Goal: Task Accomplishment & Management: Use online tool/utility

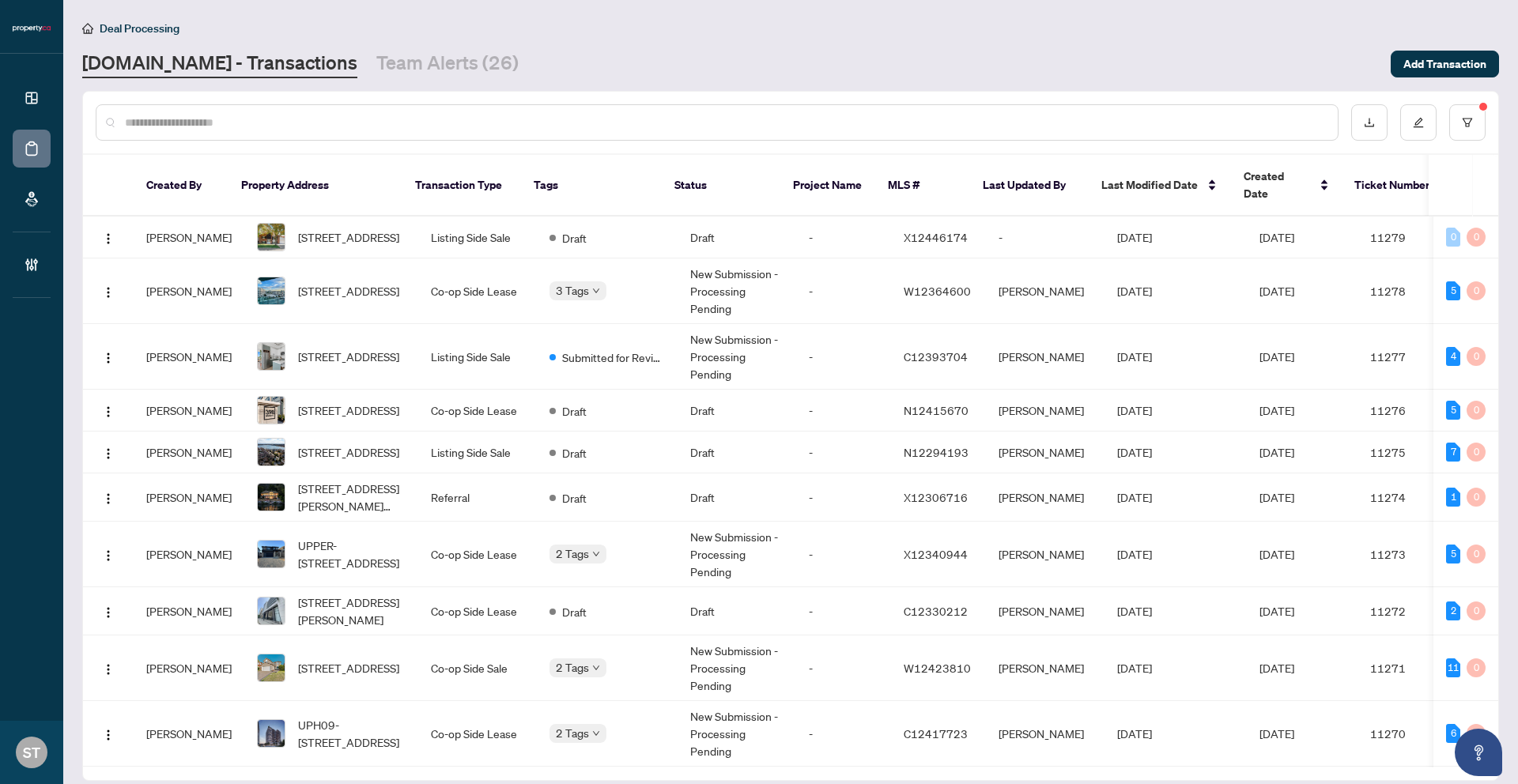
click at [279, 116] on input "text" at bounding box center [724, 122] width 1200 height 17
paste input "**********"
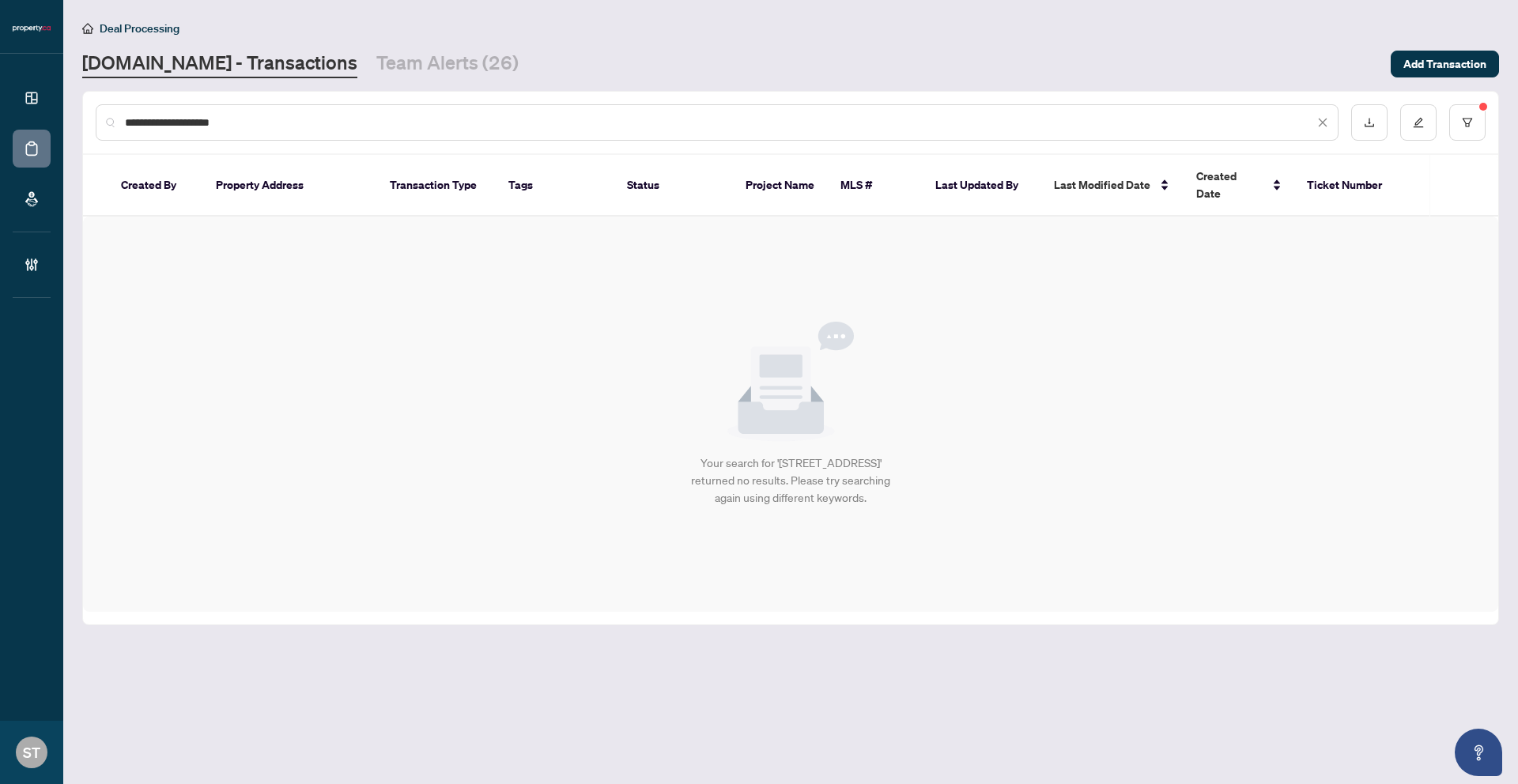
drag, startPoint x: 218, startPoint y: 119, endPoint x: 382, endPoint y: 129, distance: 164.3
click at [368, 129] on input "**********" at bounding box center [719, 122] width 1189 height 17
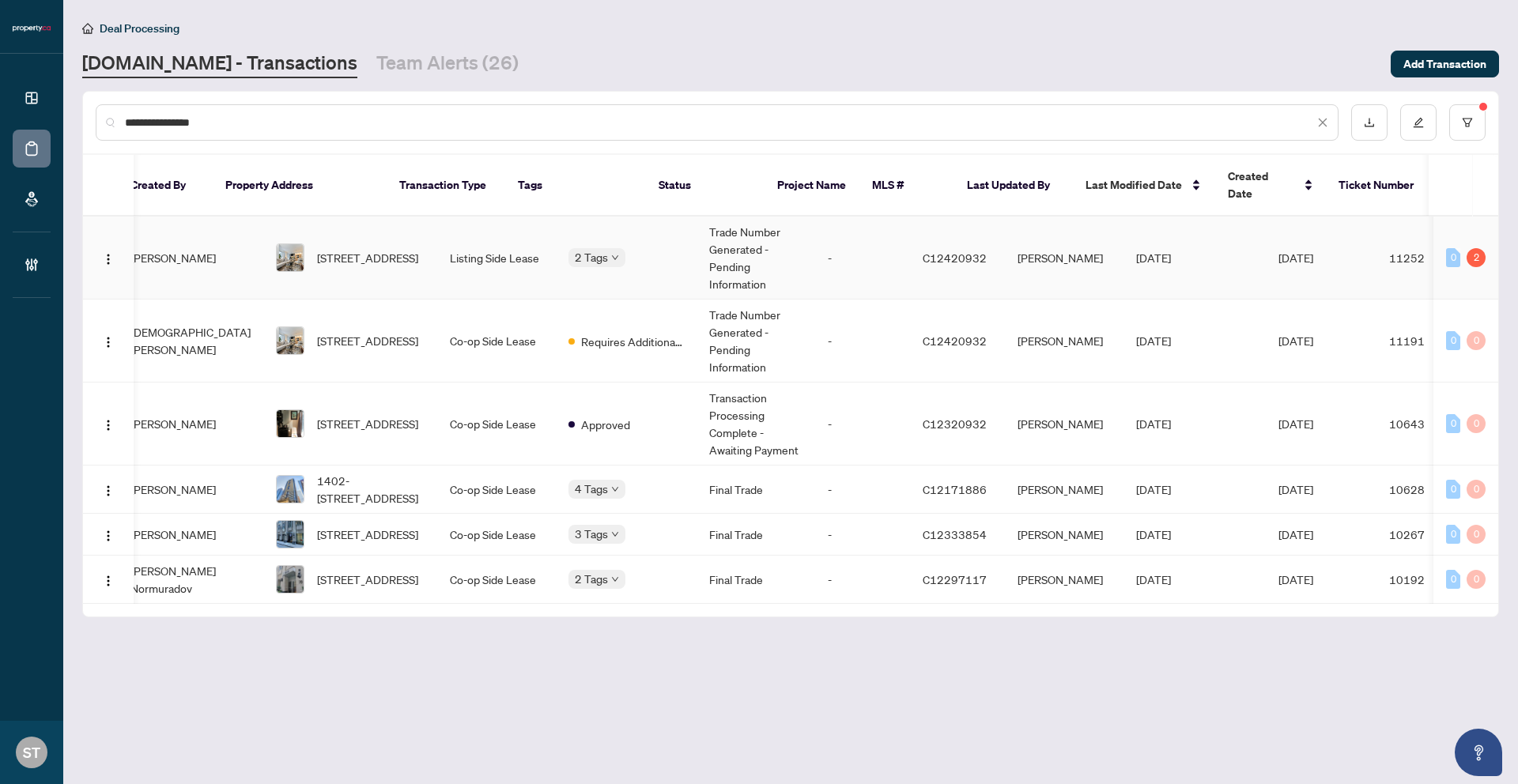
scroll to position [0, 15]
type input "**********"
click at [750, 247] on td "Trade Number Generated - Pending Information" at bounding box center [756, 258] width 119 height 83
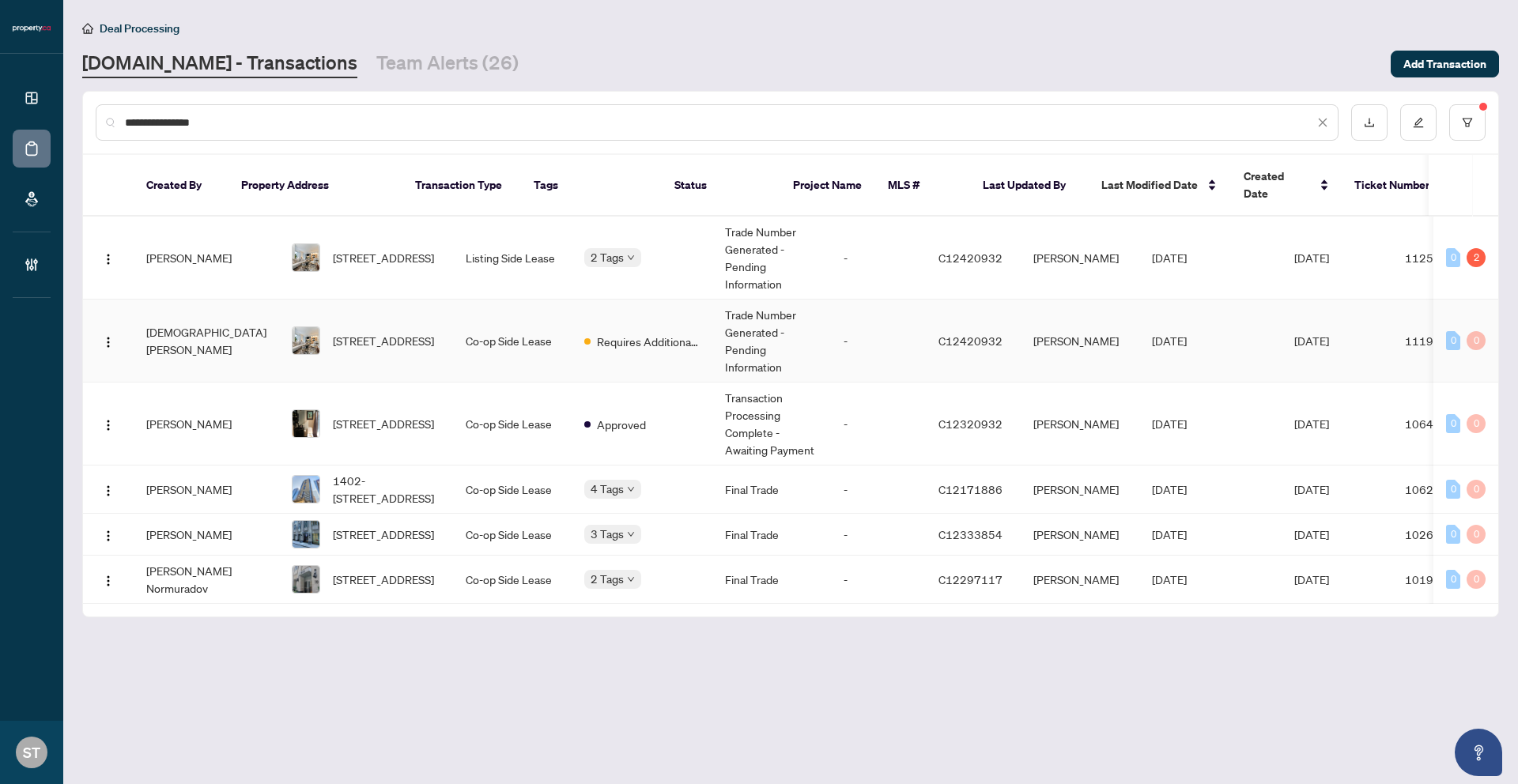
click at [514, 308] on td "Co-op Side Lease" at bounding box center [512, 341] width 119 height 83
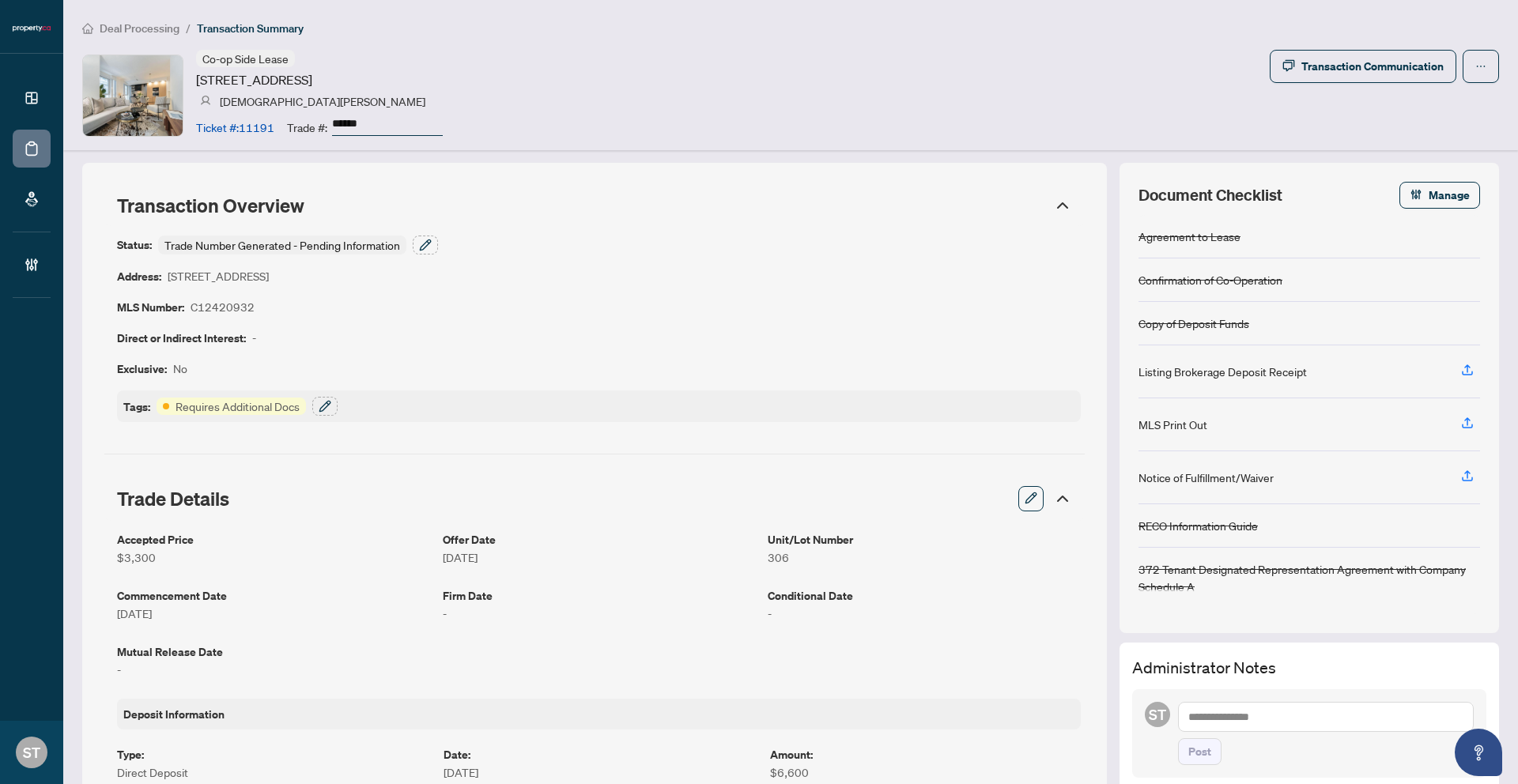
click at [158, 25] on span "Deal Processing" at bounding box center [140, 28] width 80 height 14
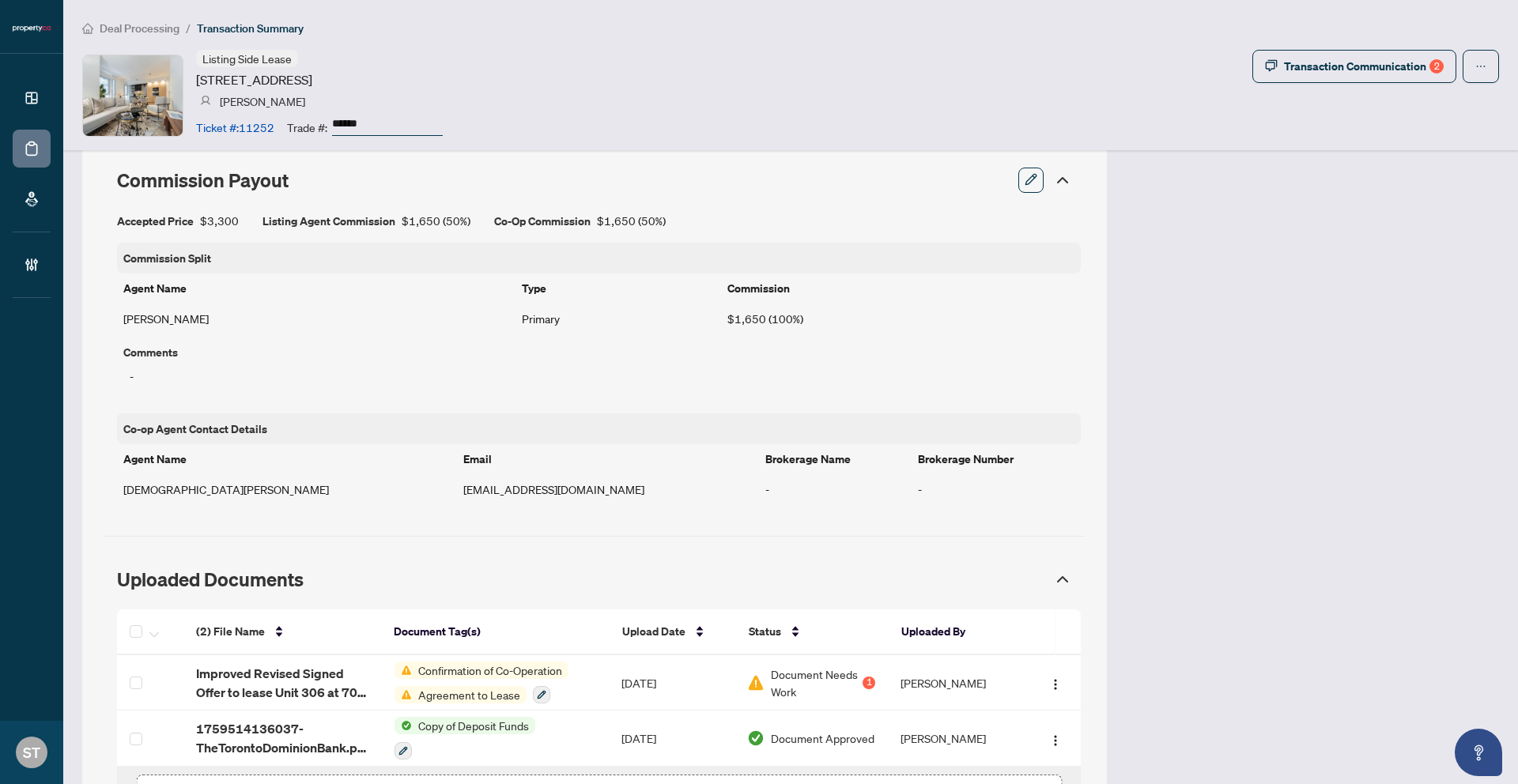
scroll to position [1100, 0]
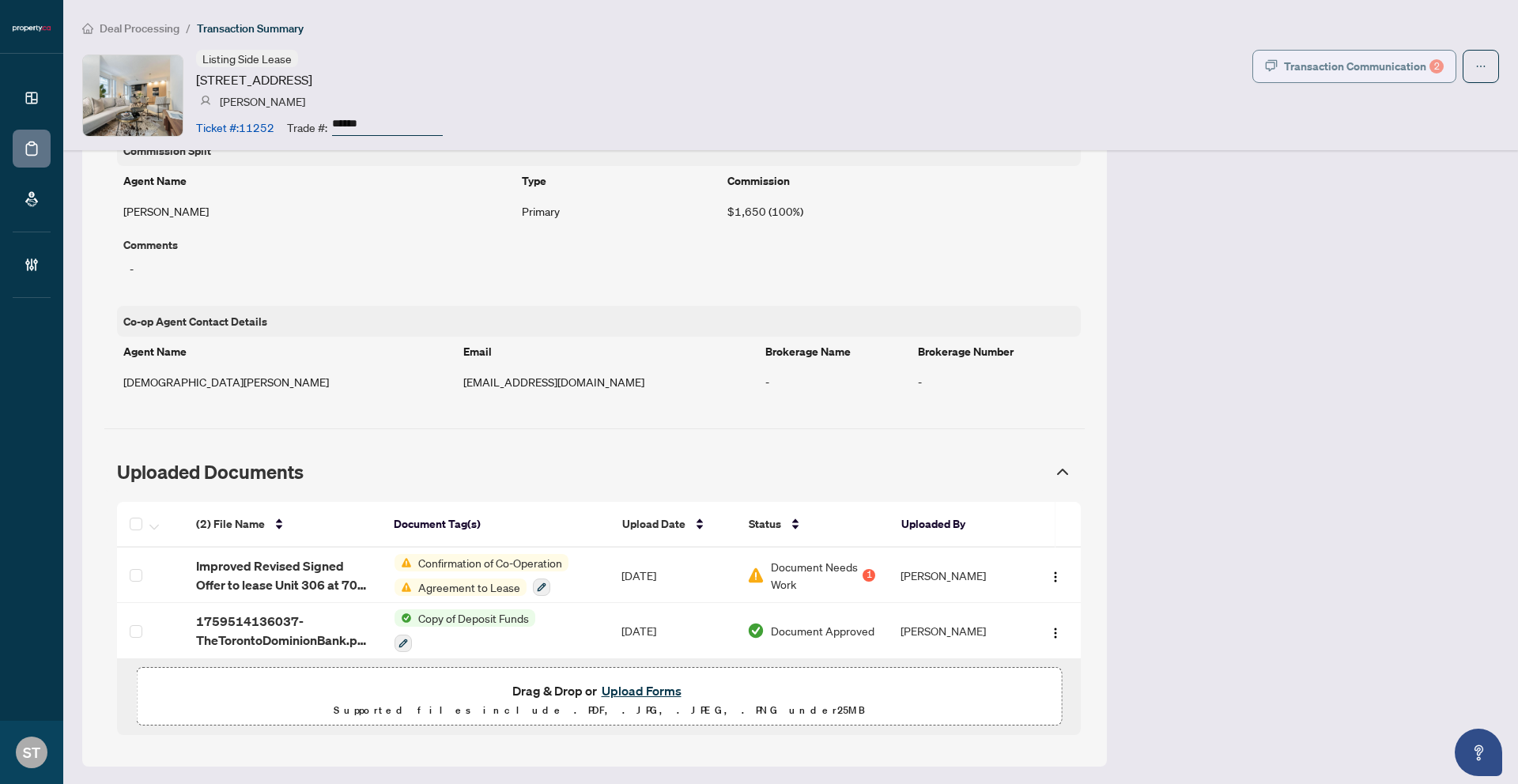
click at [1380, 73] on div "Transaction Communication 2" at bounding box center [1364, 67] width 160 height 25
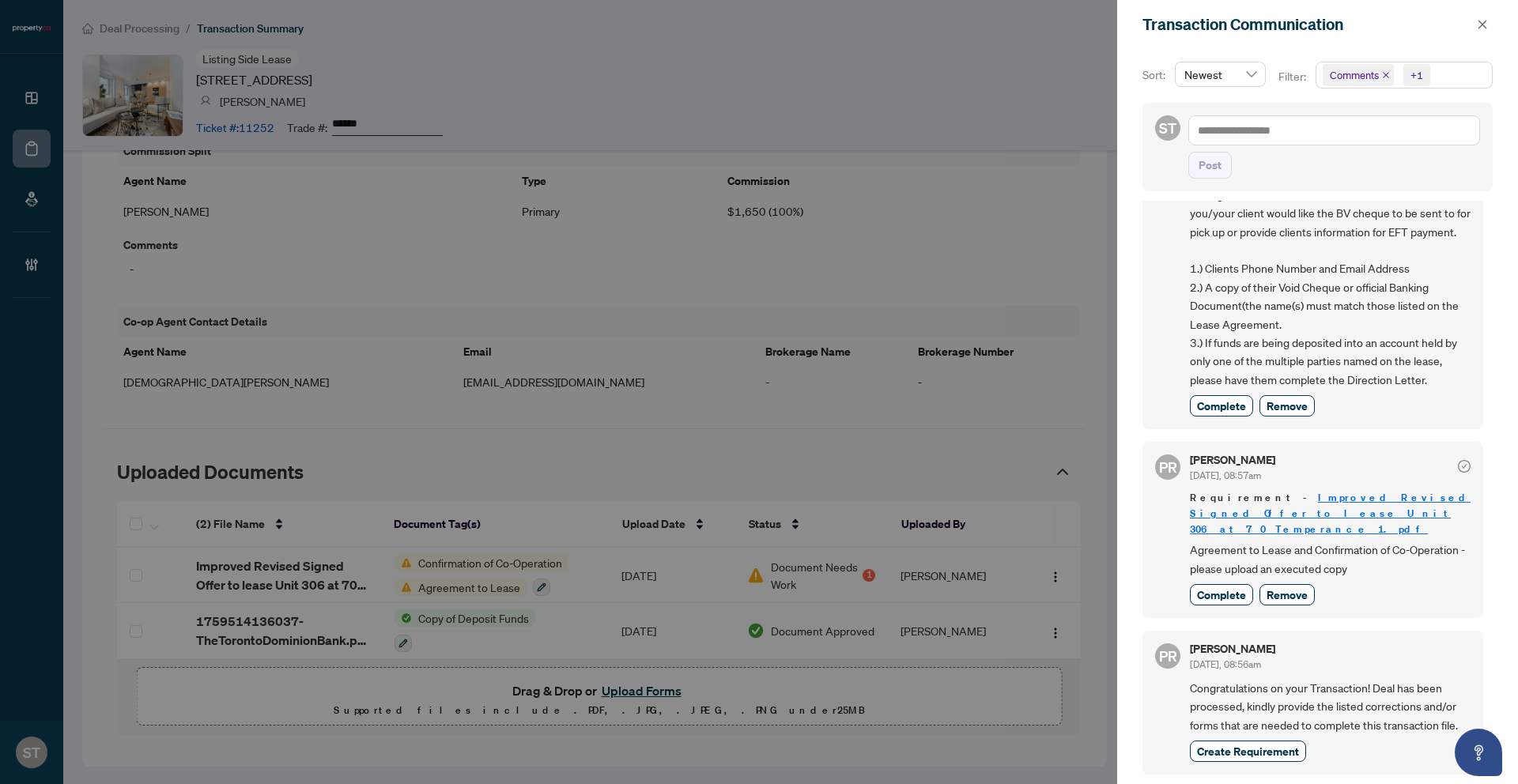
scroll to position [3, 0]
click at [1070, 463] on div at bounding box center [759, 392] width 1518 height 784
click at [1493, 17] on div "Transaction Communication" at bounding box center [1318, 24] width 401 height 49
click at [1482, 24] on icon "close" at bounding box center [1482, 24] width 11 height 11
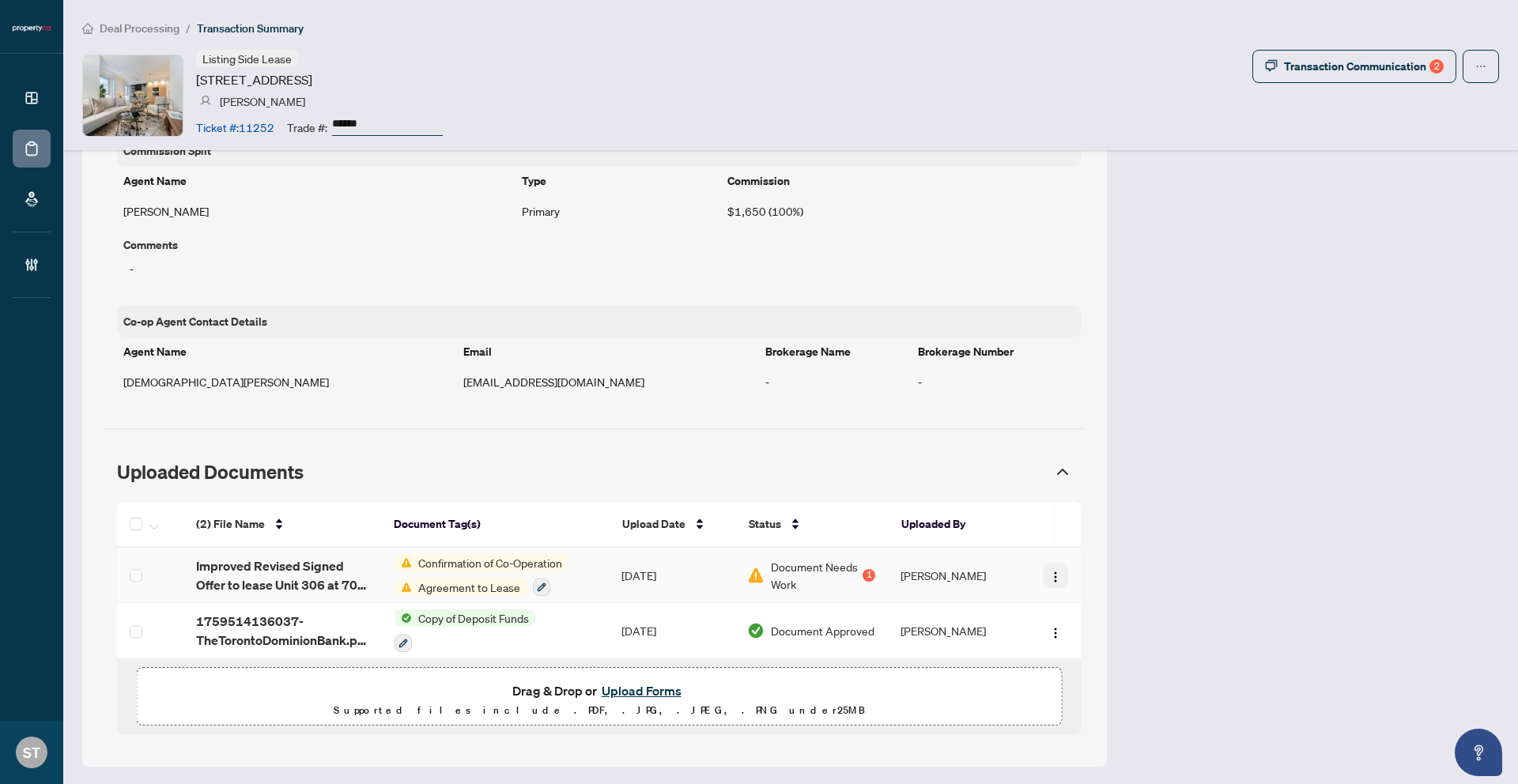
click at [1056, 578] on img "button" at bounding box center [1055, 576] width 12 height 12
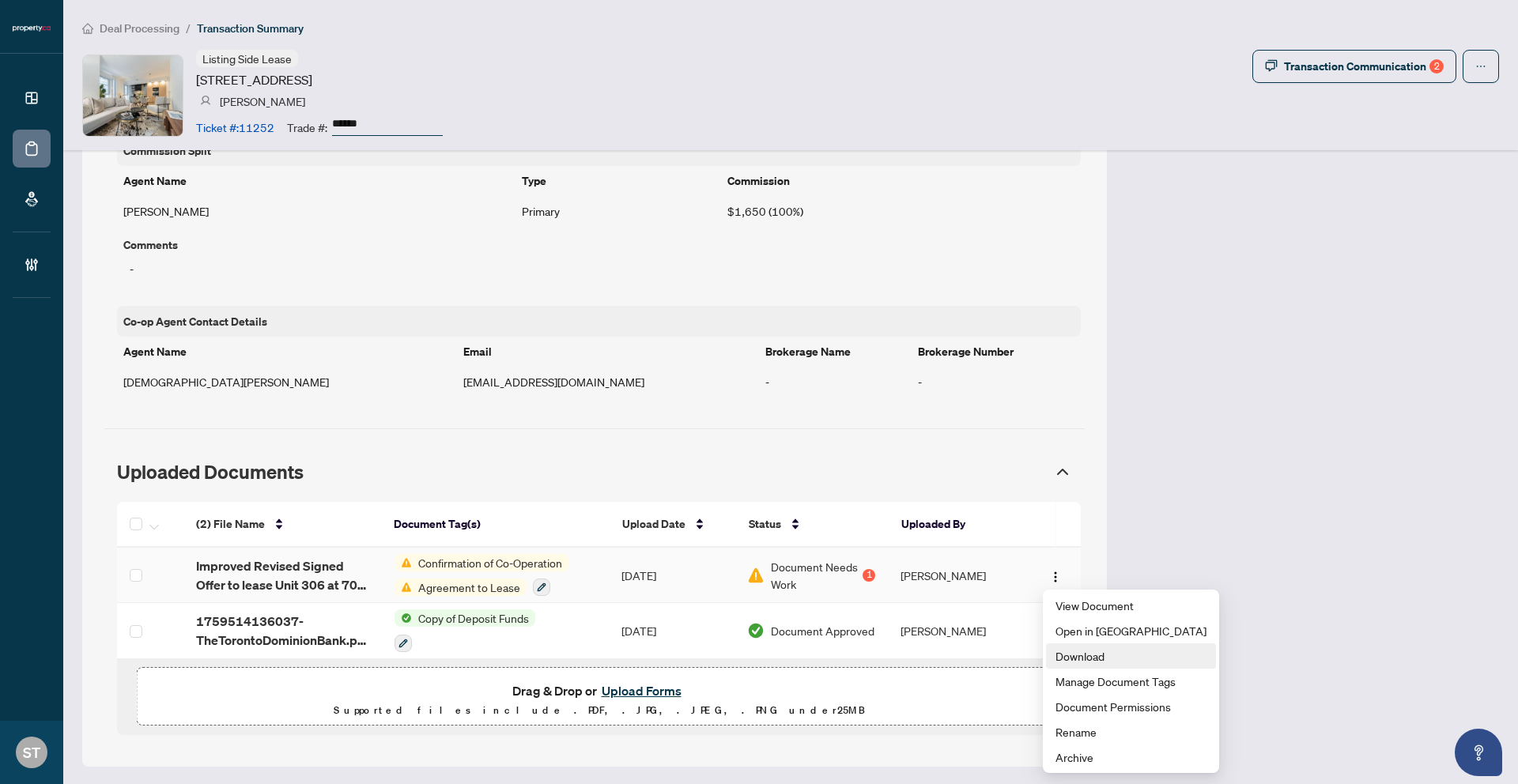
click at [1066, 660] on span "Download" at bounding box center [1131, 656] width 151 height 17
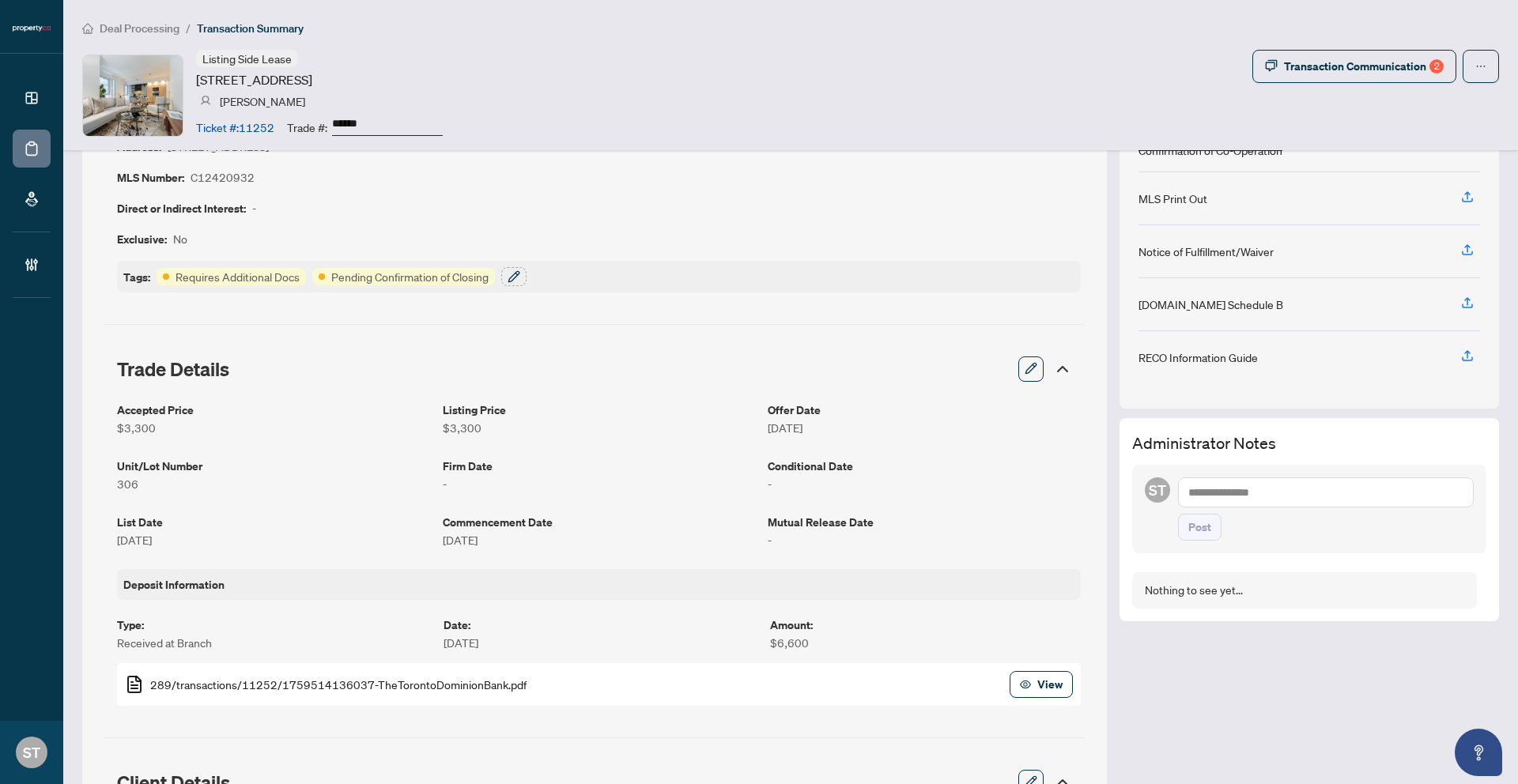
scroll to position [0, 0]
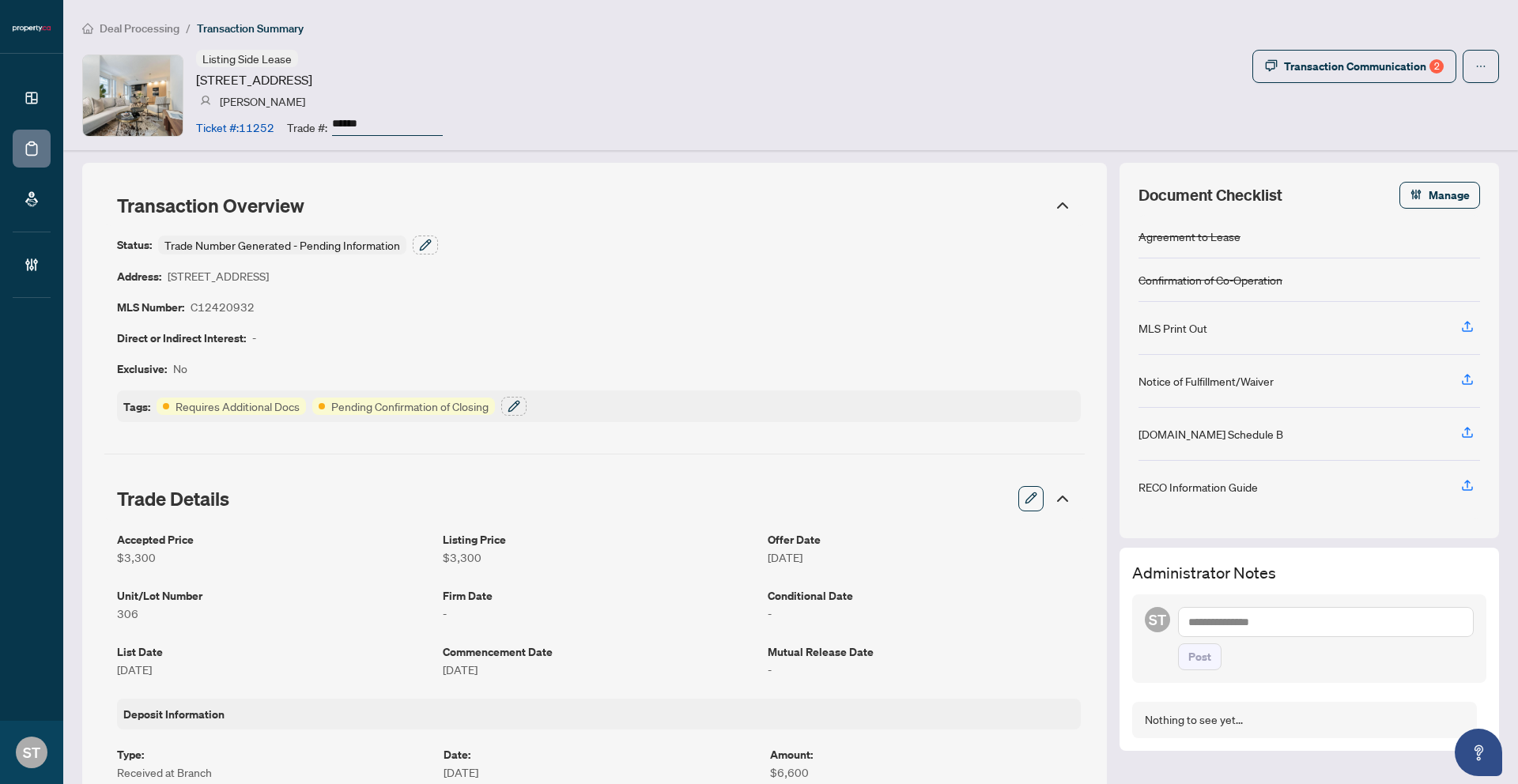
click at [206, 304] on article "C12420932" at bounding box center [222, 307] width 64 height 18
copy article "C12420932"
